Goal: Find specific page/section

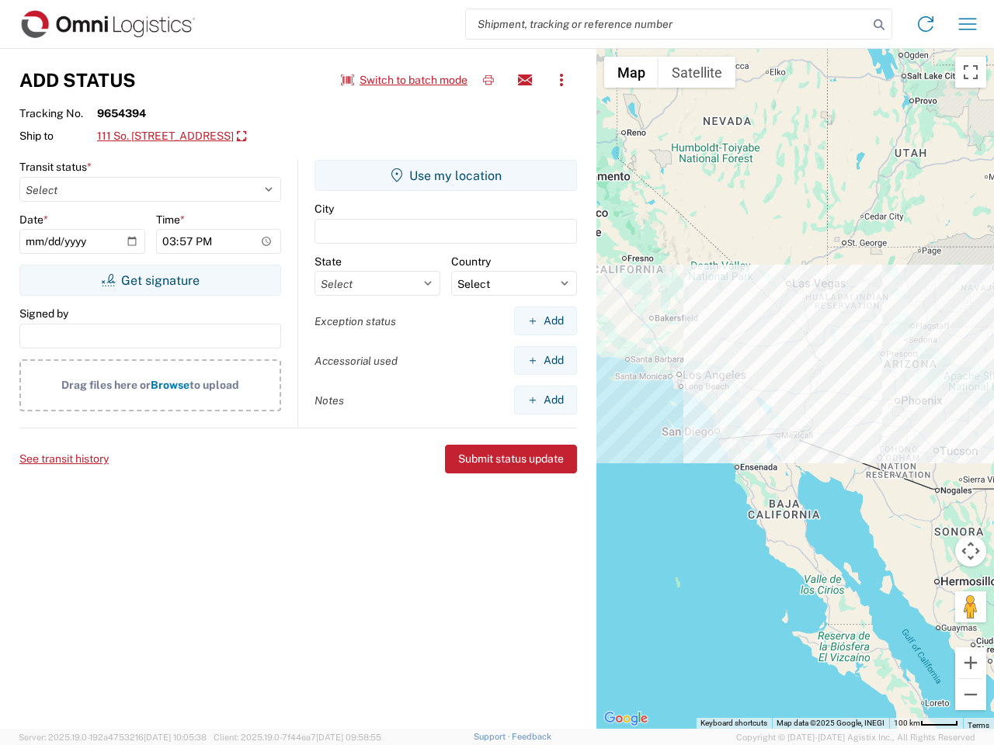
click at [667, 24] on input "search" at bounding box center [667, 24] width 402 height 30
click at [879, 25] on icon at bounding box center [879, 25] width 22 height 22
click at [925, 24] on icon at bounding box center [925, 24] width 25 height 25
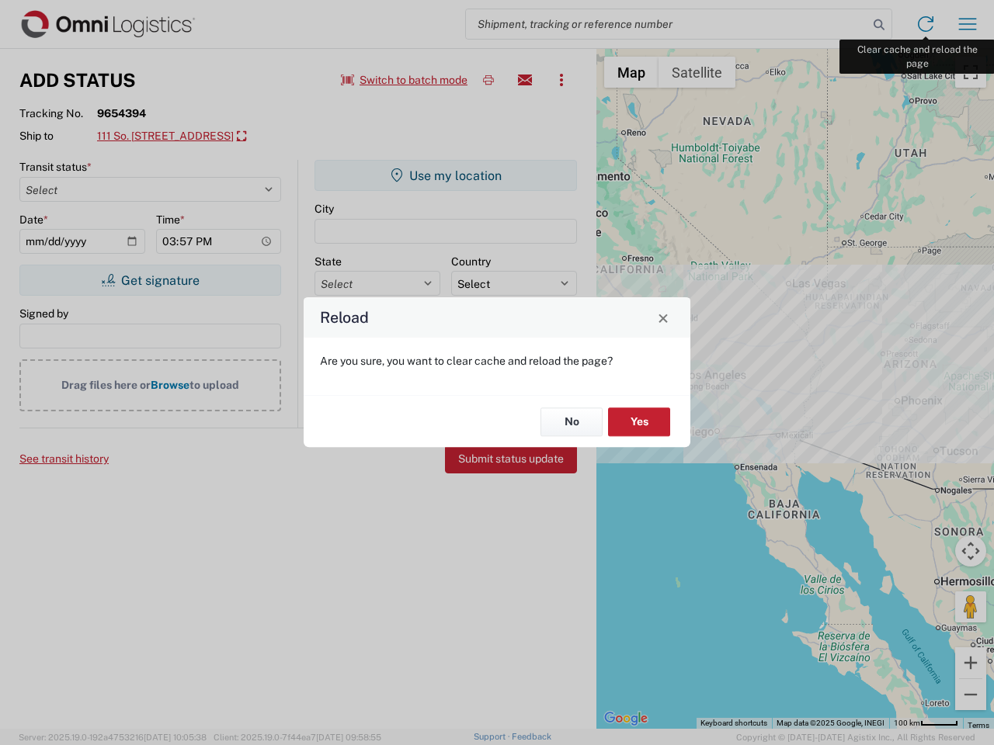
click at [967, 24] on div "Reload Are you sure, you want to clear cache and reload the page? No Yes" at bounding box center [497, 372] width 994 height 745
click at [404, 80] on div "Reload Are you sure, you want to clear cache and reload the page? No Yes" at bounding box center [497, 372] width 994 height 745
click at [488, 80] on div "Reload Are you sure, you want to clear cache and reload the page? No Yes" at bounding box center [497, 372] width 994 height 745
click at [525, 80] on div "Reload Are you sure, you want to clear cache and reload the page? No Yes" at bounding box center [497, 372] width 994 height 745
click at [561, 80] on div "Reload Are you sure, you want to clear cache and reload the page? No Yes" at bounding box center [497, 372] width 994 height 745
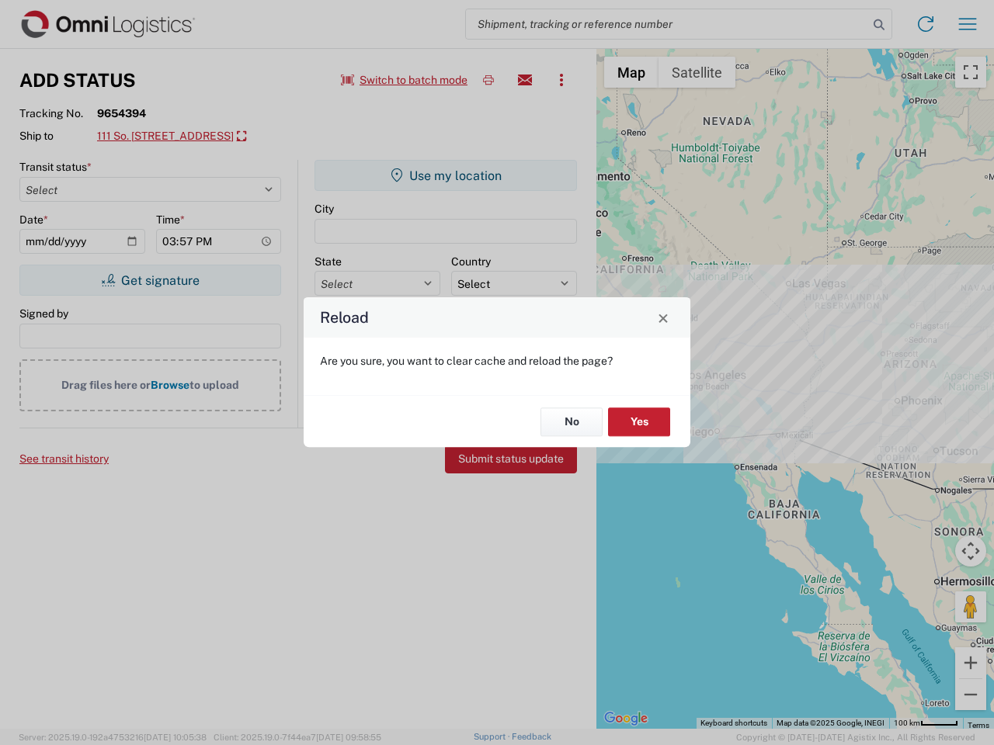
click at [199, 137] on div "Reload Are you sure, you want to clear cache and reload the page? No Yes" at bounding box center [497, 372] width 994 height 745
click at [150, 280] on div "Reload Are you sure, you want to clear cache and reload the page? No Yes" at bounding box center [497, 372] width 994 height 745
